Goal: Task Accomplishment & Management: Complete application form

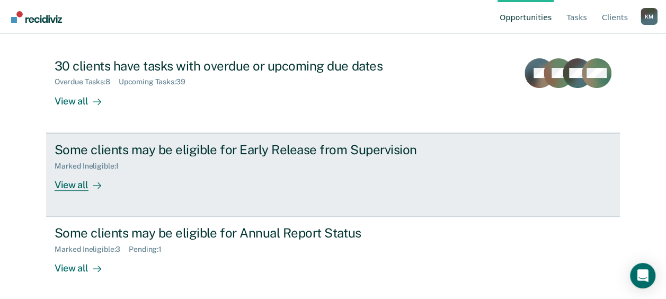
scroll to position [108, 0]
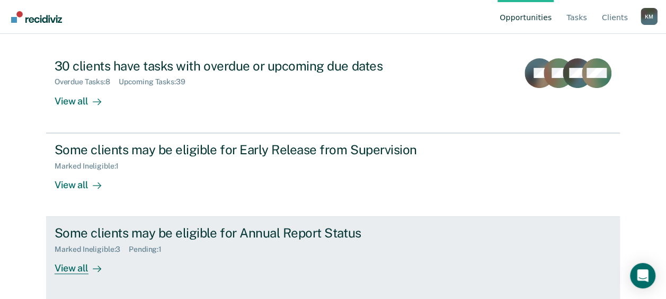
click at [201, 268] on div "Some clients may be eligible for Annual Report Status Marked Ineligible : 3 Pen…" at bounding box center [254, 249] width 398 height 49
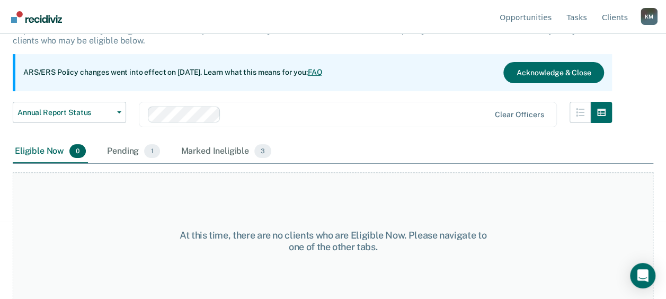
scroll to position [88, 0]
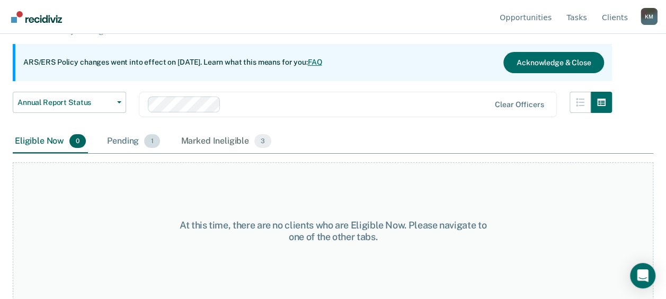
click at [117, 136] on div "Pending 1" at bounding box center [133, 141] width 57 height 23
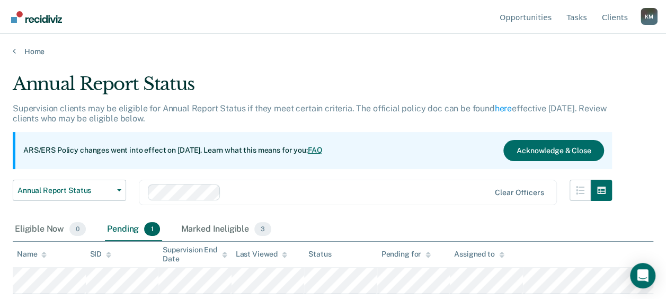
scroll to position [0, 0]
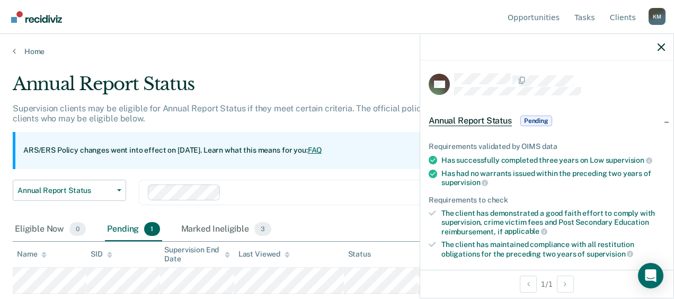
click at [410, 249] on th "Status" at bounding box center [381, 255] width 74 height 26
click at [656, 46] on div at bounding box center [546, 47] width 253 height 27
click at [664, 44] on icon "button" at bounding box center [661, 46] width 7 height 7
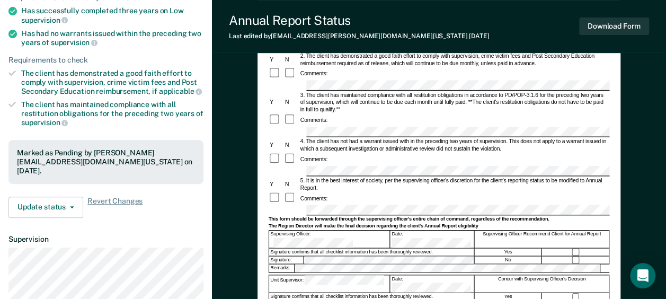
scroll to position [133, 0]
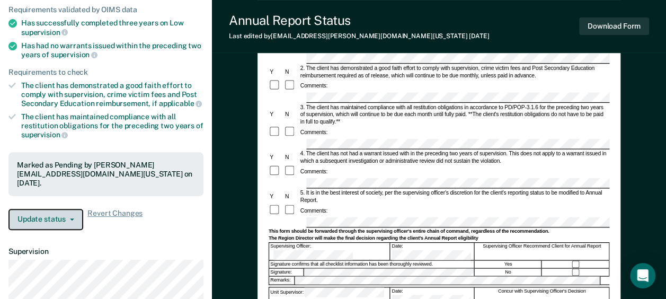
click at [36, 209] on button "Update status" at bounding box center [45, 219] width 75 height 21
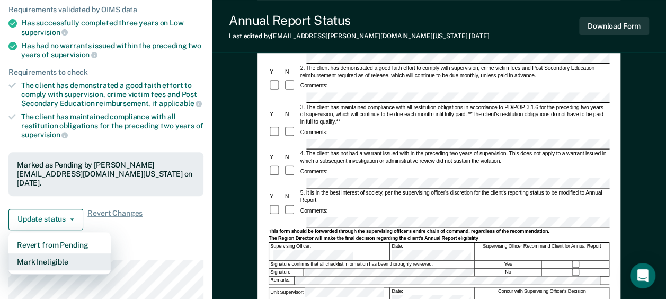
click at [41, 253] on button "Mark Ineligible" at bounding box center [59, 261] width 102 height 17
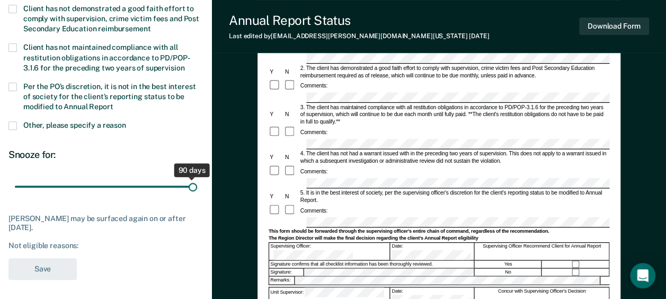
drag, startPoint x: 76, startPoint y: 185, endPoint x: 219, endPoint y: 190, distance: 143.2
click at [197, 190] on input "range" at bounding box center [106, 186] width 182 height 19
click at [12, 78] on div "Client has not maintained compliance with all restitution obligations in accord…" at bounding box center [105, 62] width 195 height 39
click at [12, 89] on span at bounding box center [12, 87] width 8 height 8
click at [113, 103] on input "Per the PO’s discretion, it is not in the best interest of society for the clie…" at bounding box center [113, 103] width 0 height 0
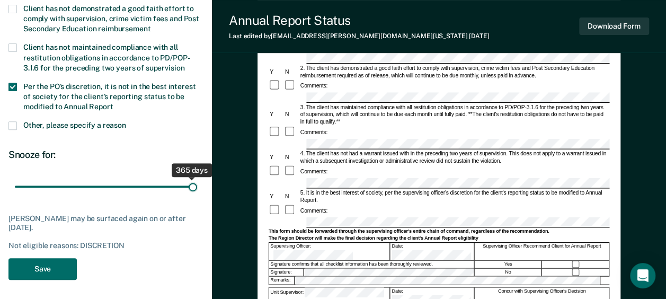
drag, startPoint x: 61, startPoint y: 183, endPoint x: 197, endPoint y: 186, distance: 135.7
type input "365"
click at [197, 186] on input "range" at bounding box center [106, 186] width 182 height 19
click at [45, 262] on button "Save" at bounding box center [42, 269] width 68 height 22
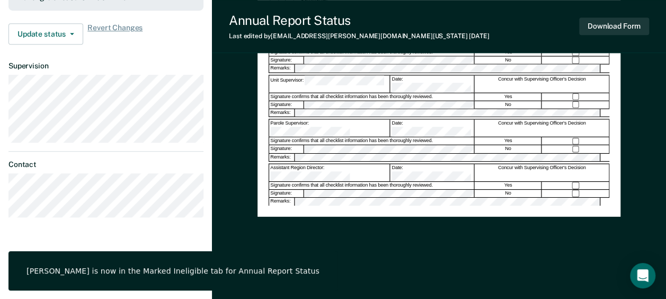
scroll to position [0, 0]
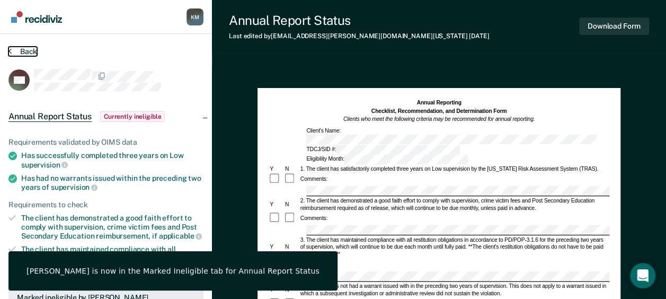
click at [17, 47] on button "Back" at bounding box center [22, 52] width 29 height 10
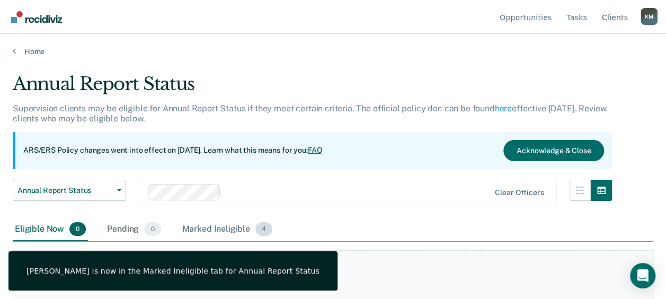
click at [226, 224] on div "Marked Ineligible 4" at bounding box center [227, 229] width 95 height 23
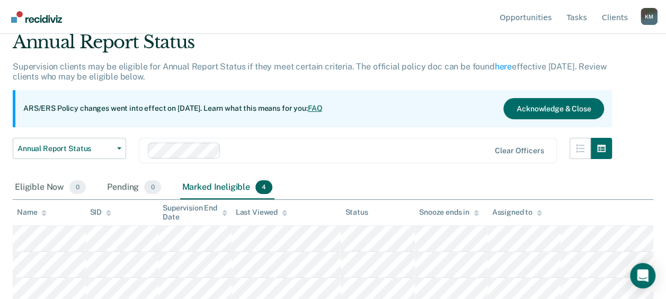
scroll to position [72, 0]
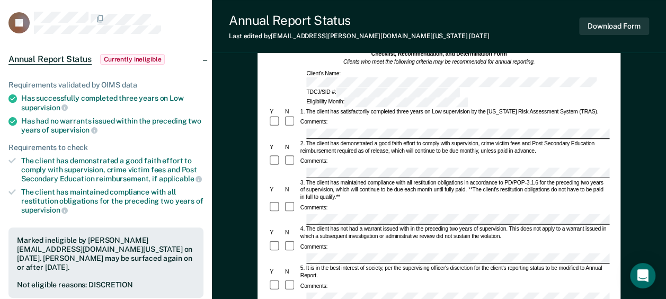
scroll to position [53, 0]
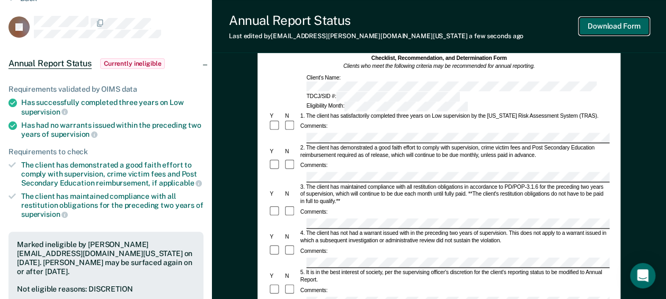
click at [610, 29] on button "Download Form" at bounding box center [614, 25] width 70 height 17
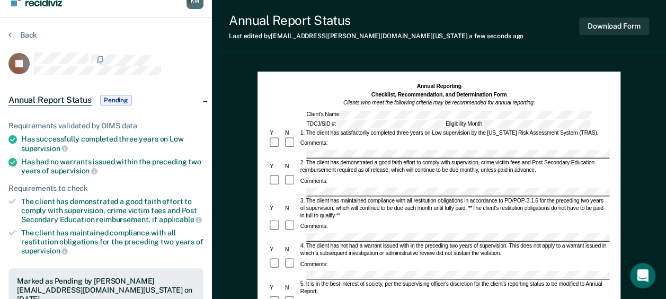
scroll to position [0, 0]
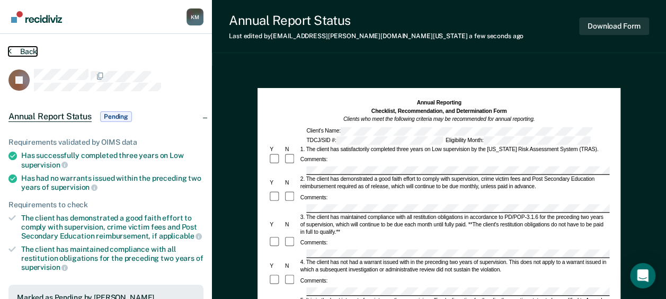
click at [28, 52] on button "Back" at bounding box center [22, 52] width 29 height 10
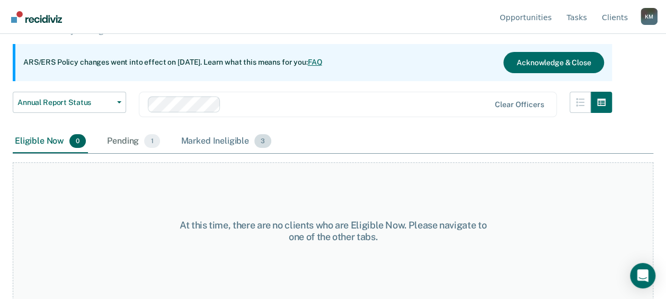
click at [208, 138] on div "Marked Ineligible 3" at bounding box center [226, 141] width 95 height 23
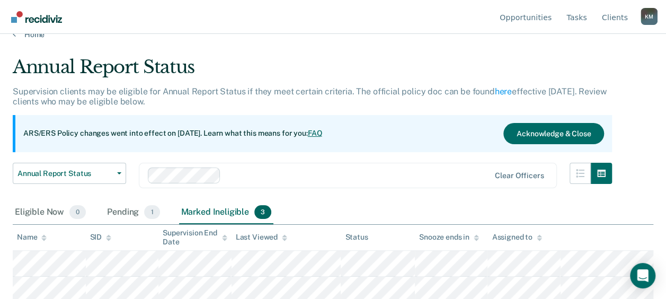
scroll to position [46, 0]
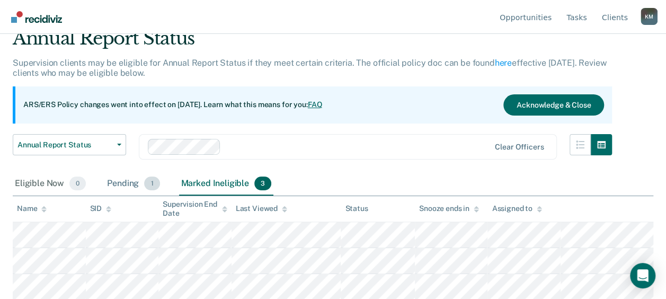
click at [131, 183] on div "Pending 1" at bounding box center [133, 183] width 57 height 23
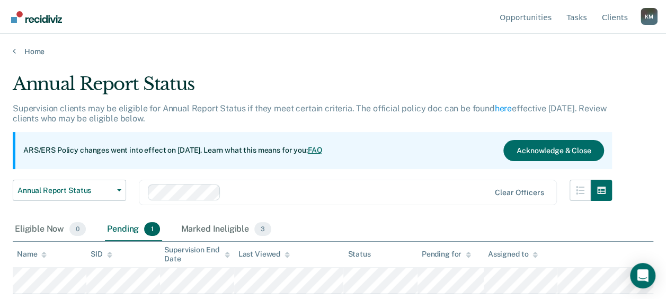
scroll to position [0, 0]
click at [198, 231] on div "Marked Ineligible 3" at bounding box center [226, 229] width 95 height 23
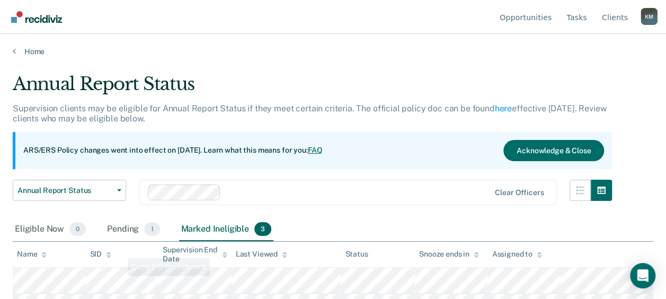
scroll to position [46, 0]
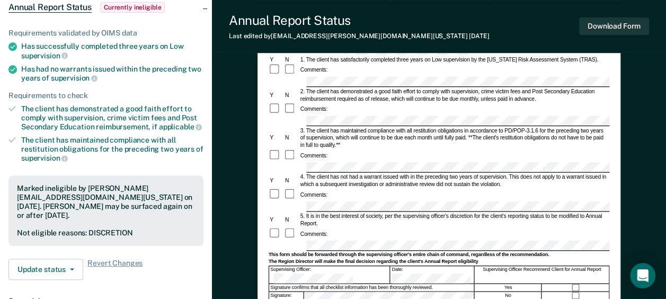
scroll to position [106, 0]
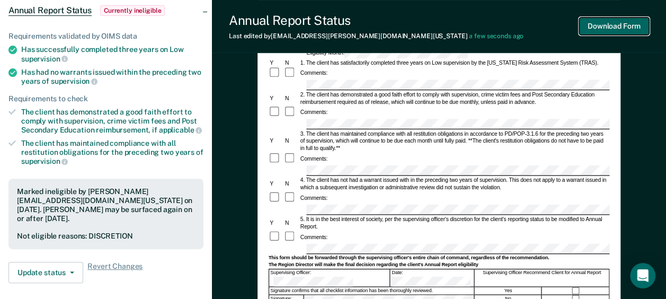
click at [600, 28] on button "Download Form" at bounding box center [614, 25] width 70 height 17
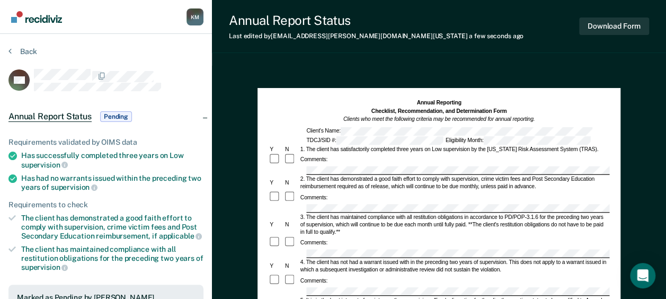
scroll to position [212, 0]
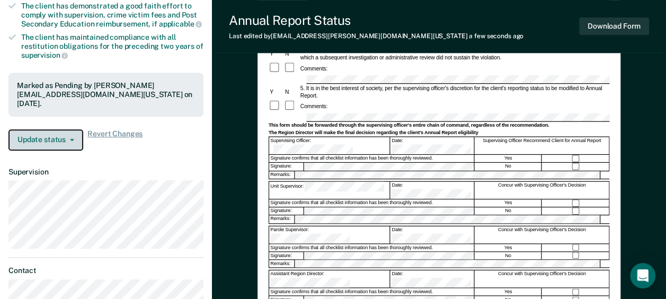
click at [30, 129] on button "Update status" at bounding box center [45, 139] width 75 height 21
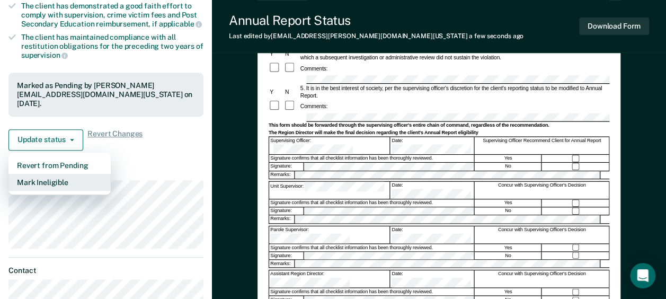
click at [40, 174] on button "Mark Ineligible" at bounding box center [59, 182] width 102 height 17
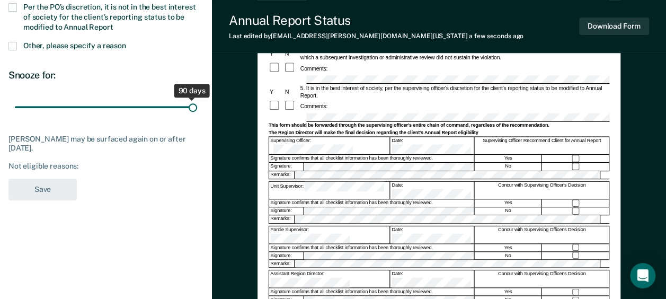
drag, startPoint x: 76, startPoint y: 108, endPoint x: 208, endPoint y: 101, distance: 132.2
click at [197, 101] on input "range" at bounding box center [106, 107] width 182 height 19
click at [17, 4] on label "Per the PO’s discretion, it is not in the best interest of society for the clie…" at bounding box center [105, 18] width 195 height 31
click at [113, 23] on input "Per the PO’s discretion, it is not in the best interest of society for the clie…" at bounding box center [113, 23] width 0 height 0
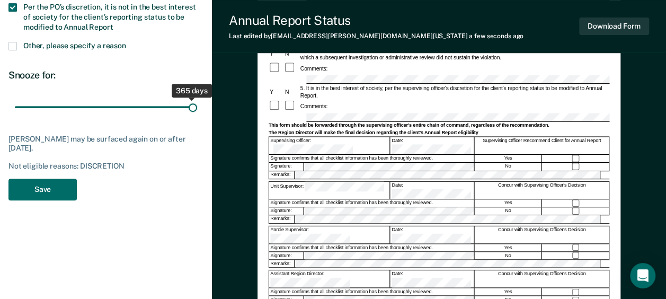
drag, startPoint x: 63, startPoint y: 101, endPoint x: 201, endPoint y: 101, distance: 138.3
type input "365"
click at [197, 101] on input "range" at bounding box center [106, 107] width 182 height 19
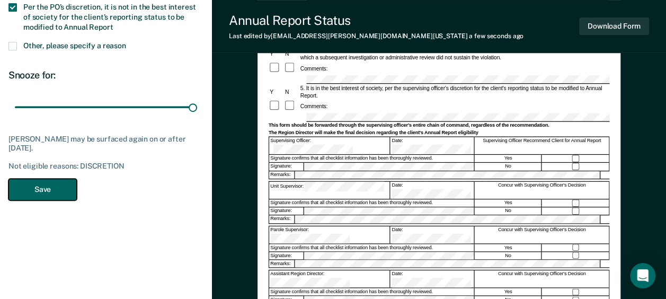
click at [37, 189] on button "Save" at bounding box center [42, 190] width 68 height 22
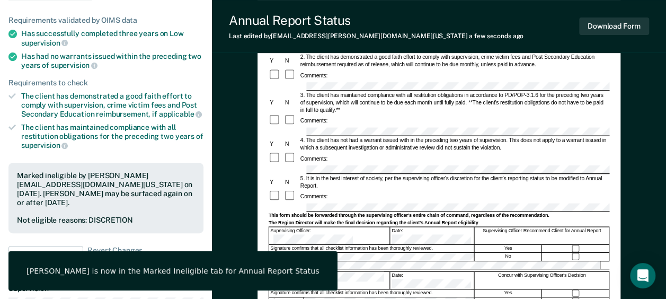
scroll to position [0, 0]
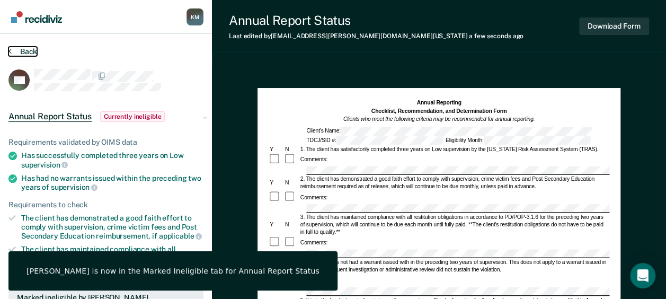
click at [24, 51] on button "Back" at bounding box center [22, 52] width 29 height 10
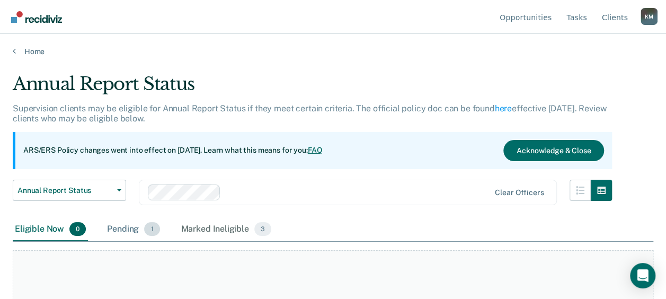
click at [134, 227] on div "Pending 1" at bounding box center [133, 229] width 57 height 23
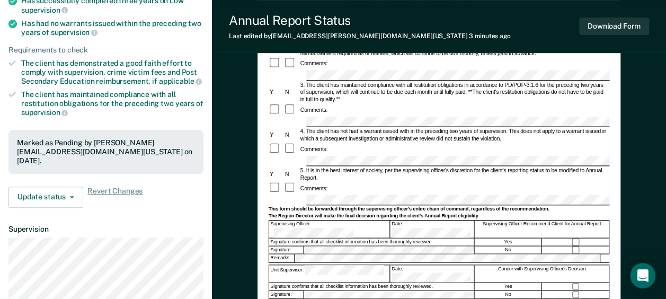
scroll to position [265, 0]
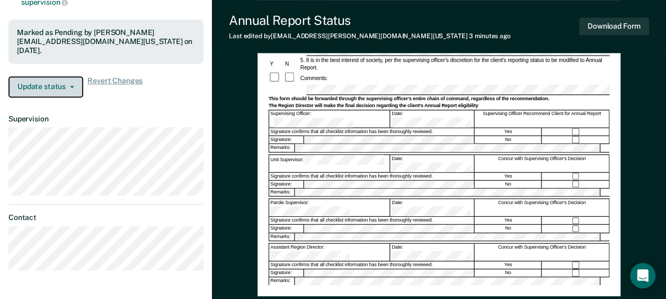
click at [59, 76] on button "Update status" at bounding box center [45, 86] width 75 height 21
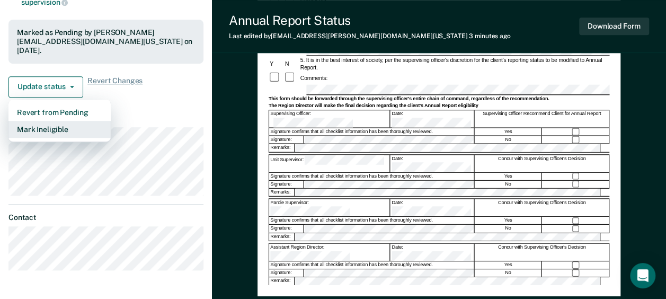
click at [58, 121] on button "Mark Ineligible" at bounding box center [59, 129] width 102 height 17
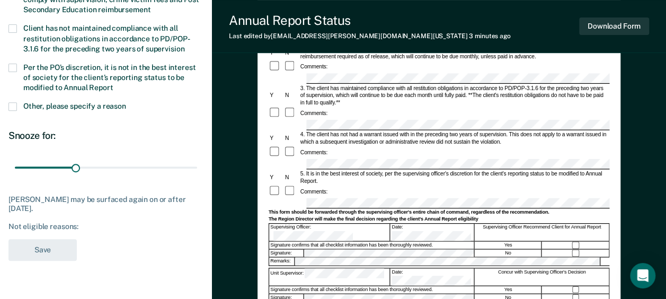
scroll to position [106, 0]
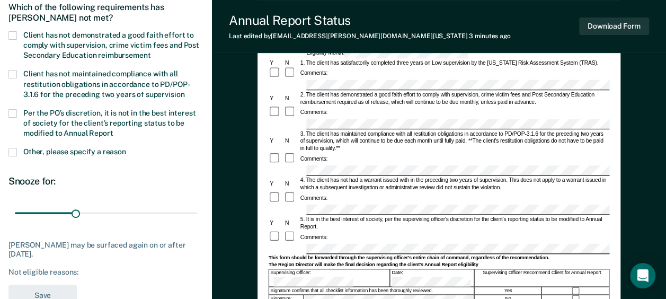
click at [8, 109] on span at bounding box center [12, 113] width 8 height 8
click at [113, 129] on input "Per the PO’s discretion, it is not in the best interest of society for the clie…" at bounding box center [113, 129] width 0 height 0
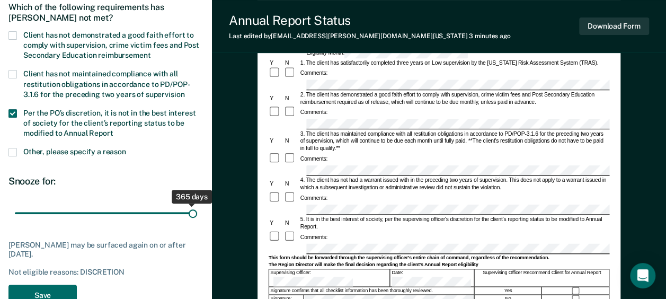
drag, startPoint x: 34, startPoint y: 213, endPoint x: 235, endPoint y: 215, distance: 201.4
type input "365"
click at [197, 215] on input "range" at bounding box center [106, 213] width 182 height 19
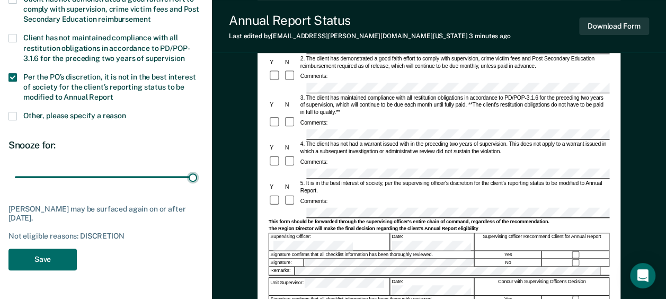
scroll to position [159, 0]
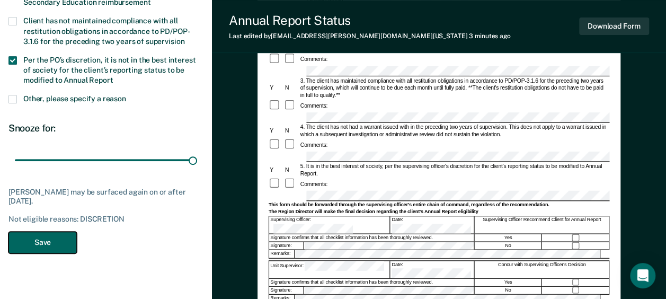
click at [46, 239] on button "Save" at bounding box center [42, 243] width 68 height 22
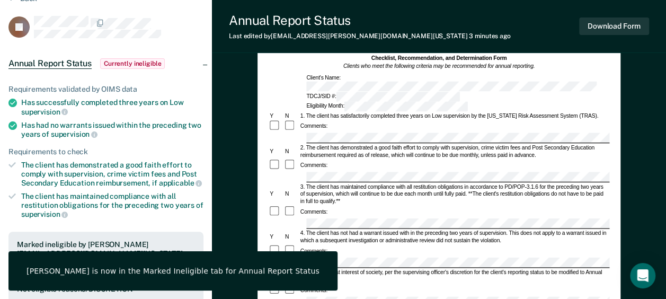
scroll to position [0, 0]
